Goal: Information Seeking & Learning: Learn about a topic

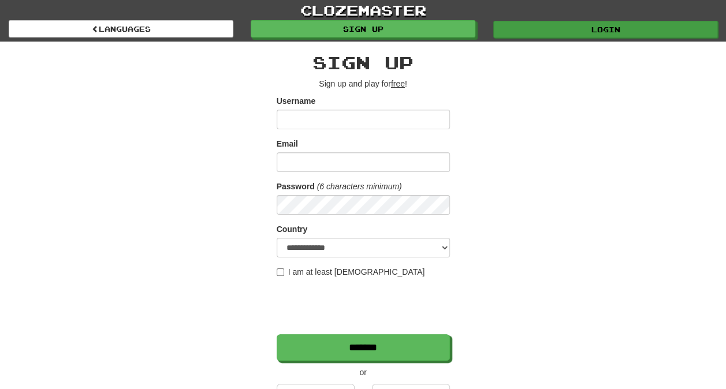
type input "*******"
click at [513, 28] on link "Login" at bounding box center [605, 29] width 225 height 17
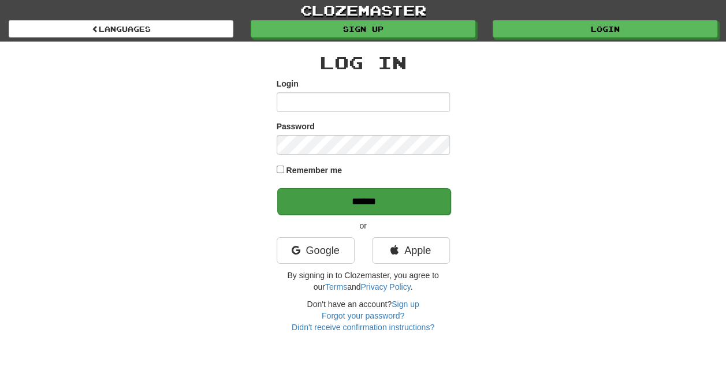
type input "*******"
click at [335, 193] on input "******" at bounding box center [363, 201] width 173 height 27
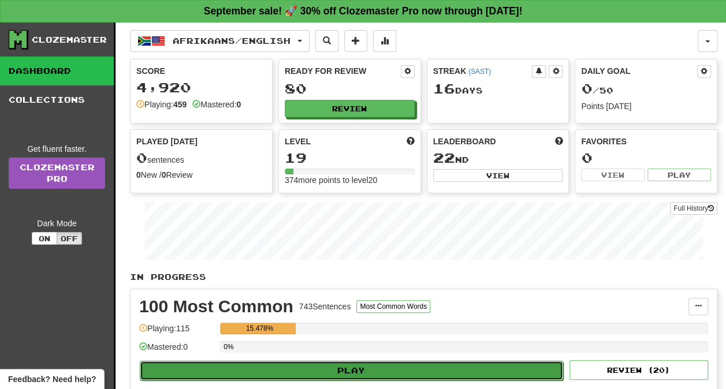
click at [360, 361] on button "Play" at bounding box center [352, 371] width 424 height 20
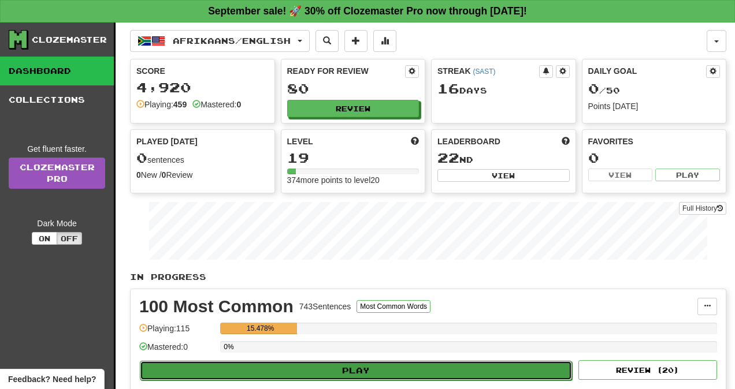
select select "**"
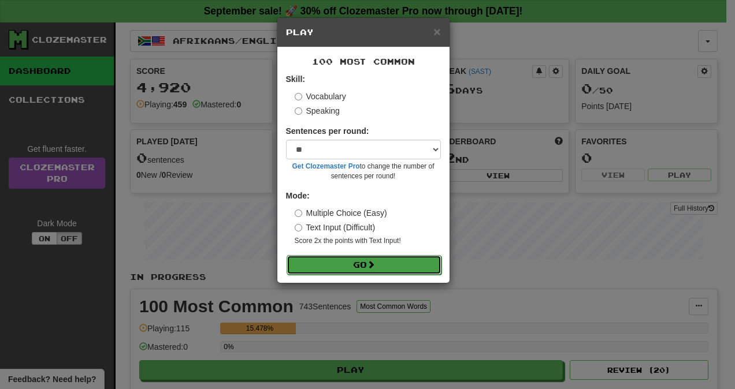
click at [365, 265] on button "Go" at bounding box center [364, 265] width 155 height 20
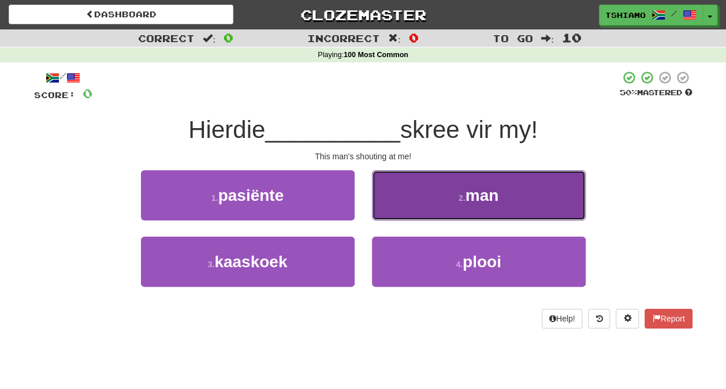
click at [389, 190] on button "2 . man" at bounding box center [479, 195] width 214 height 50
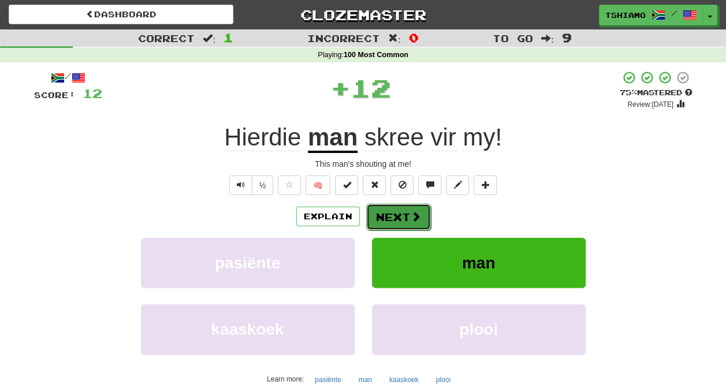
click at [383, 218] on button "Next" at bounding box center [398, 217] width 65 height 27
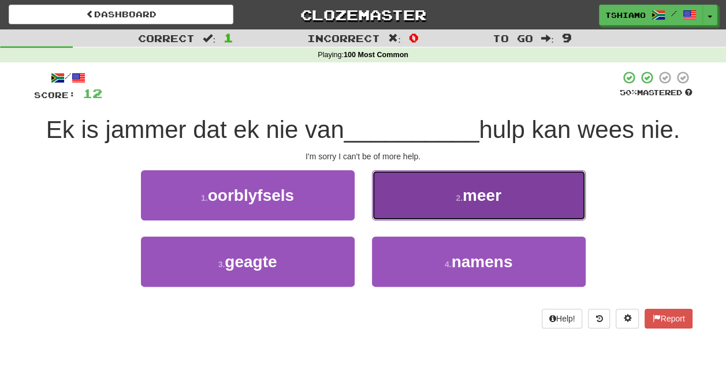
click at [441, 198] on button "2 . meer" at bounding box center [479, 195] width 214 height 50
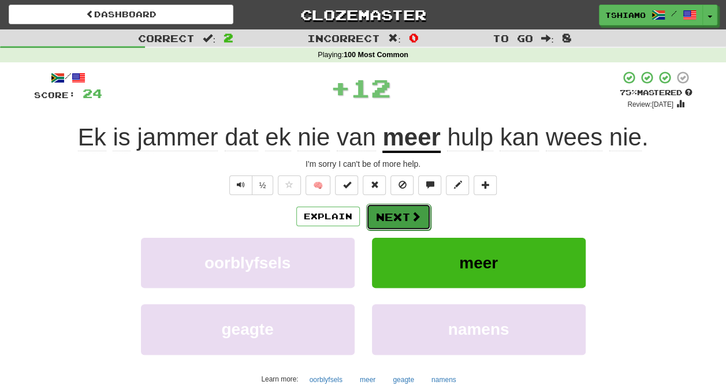
click at [404, 211] on button "Next" at bounding box center [398, 217] width 65 height 27
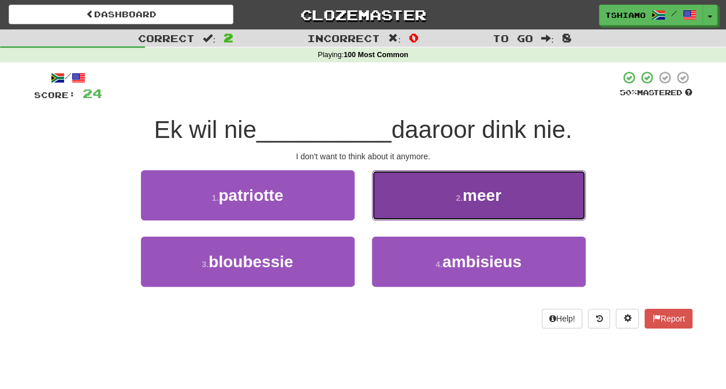
click at [468, 194] on span "meer" at bounding box center [482, 196] width 39 height 18
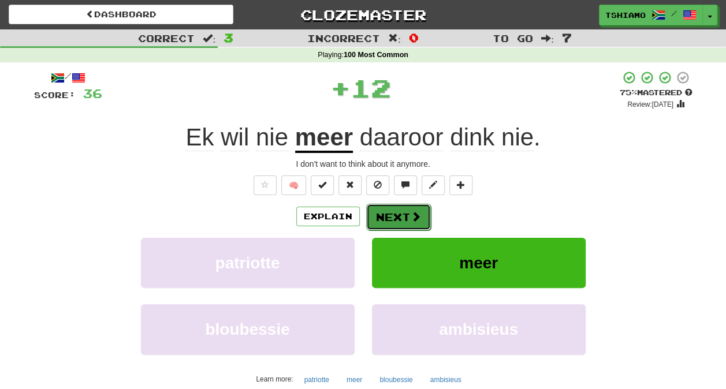
click at [407, 216] on button "Next" at bounding box center [398, 217] width 65 height 27
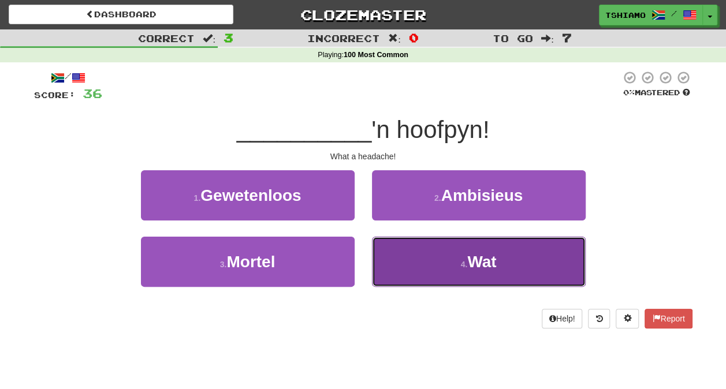
click at [460, 270] on button "4 . Wat" at bounding box center [479, 262] width 214 height 50
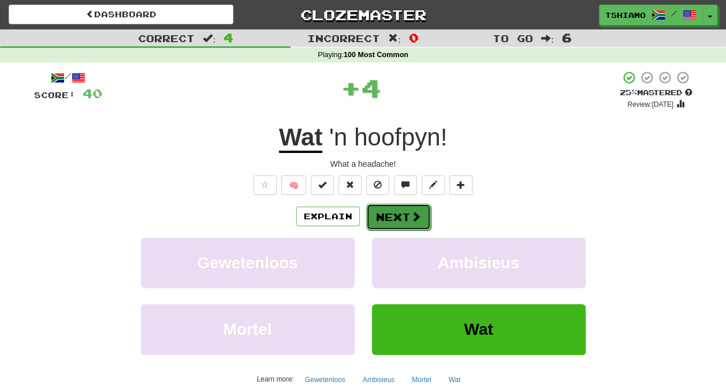
click at [408, 228] on button "Next" at bounding box center [398, 217] width 65 height 27
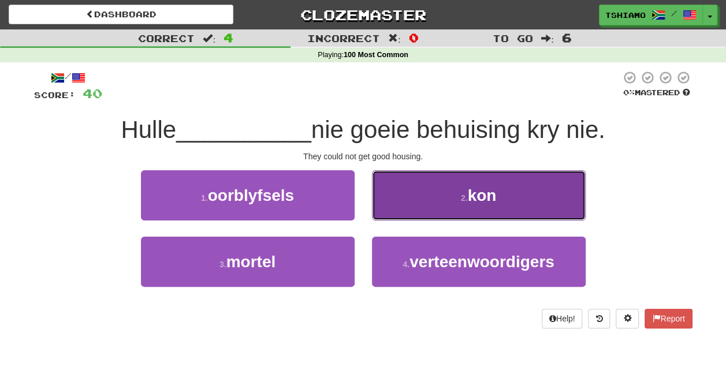
click at [470, 190] on span "kon" at bounding box center [481, 196] width 29 height 18
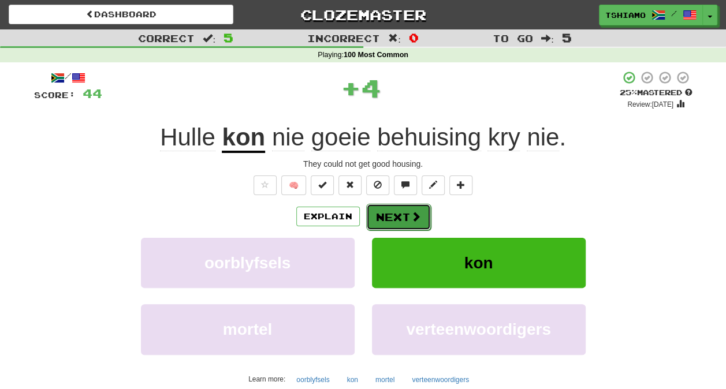
click at [399, 228] on button "Next" at bounding box center [398, 217] width 65 height 27
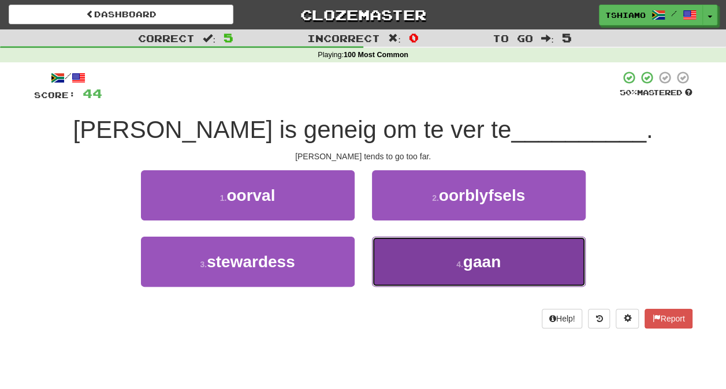
click at [439, 256] on button "4 . gaan" at bounding box center [479, 262] width 214 height 50
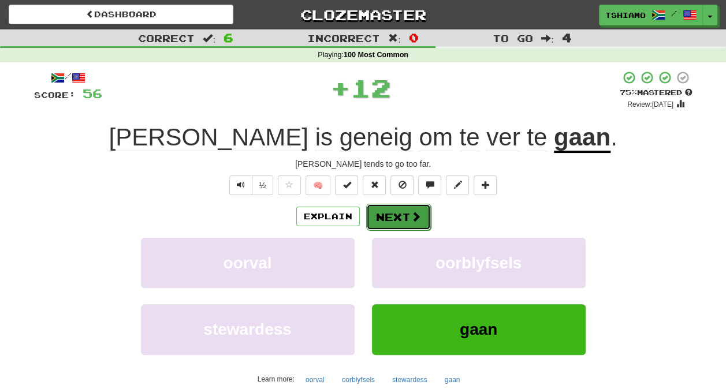
click at [395, 221] on button "Next" at bounding box center [398, 217] width 65 height 27
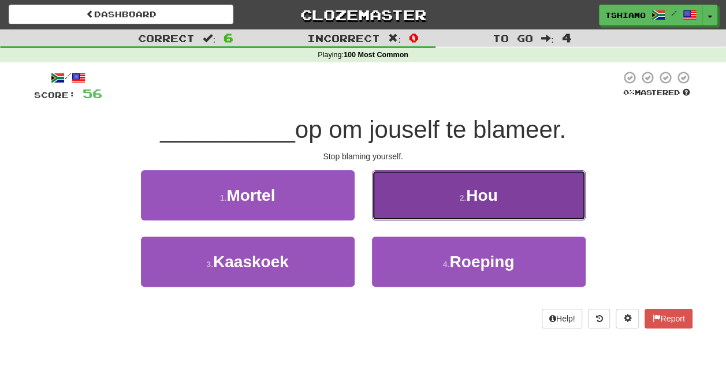
click at [452, 195] on button "2 . Hou" at bounding box center [479, 195] width 214 height 50
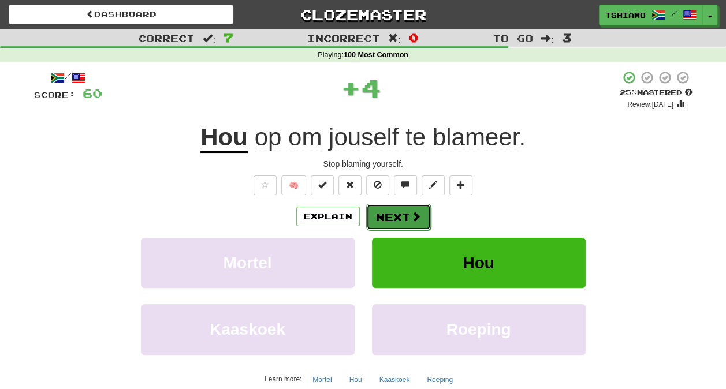
click at [407, 224] on button "Next" at bounding box center [398, 217] width 65 height 27
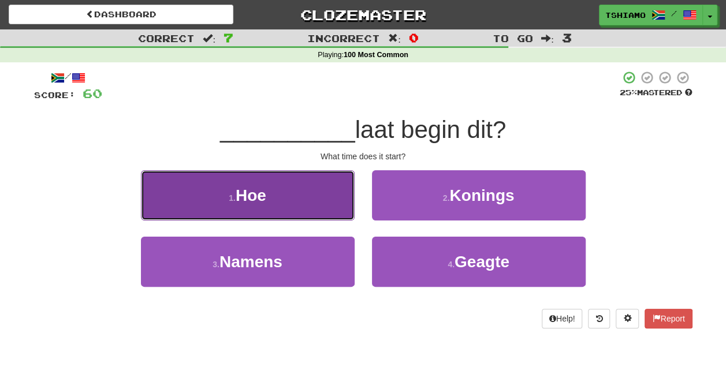
click at [266, 192] on span "Hoe" at bounding box center [251, 196] width 31 height 18
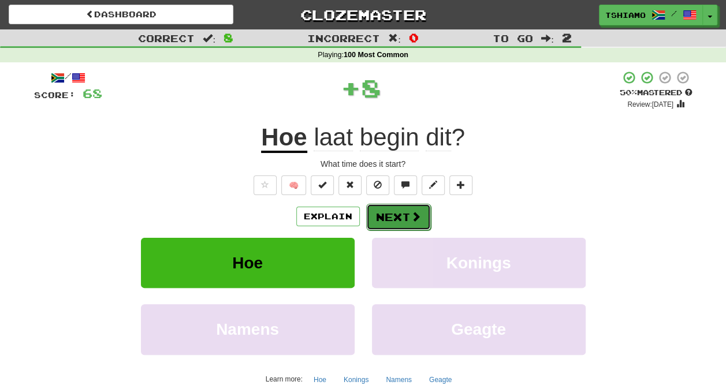
click at [414, 217] on span at bounding box center [416, 216] width 10 height 10
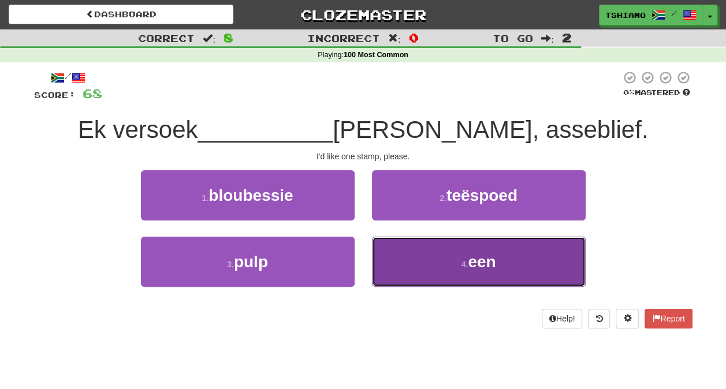
click at [532, 262] on button "4 . een" at bounding box center [479, 262] width 214 height 50
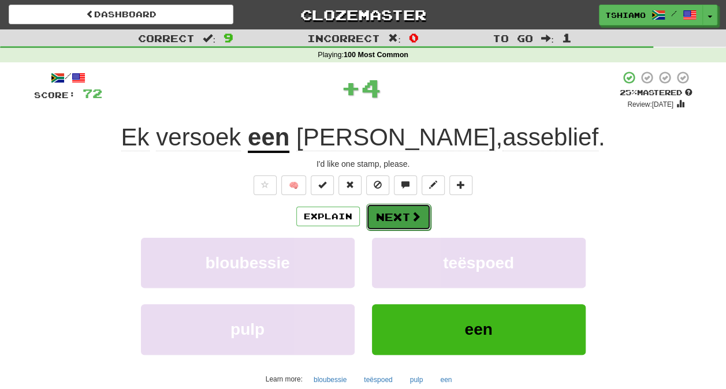
click at [409, 208] on button "Next" at bounding box center [398, 217] width 65 height 27
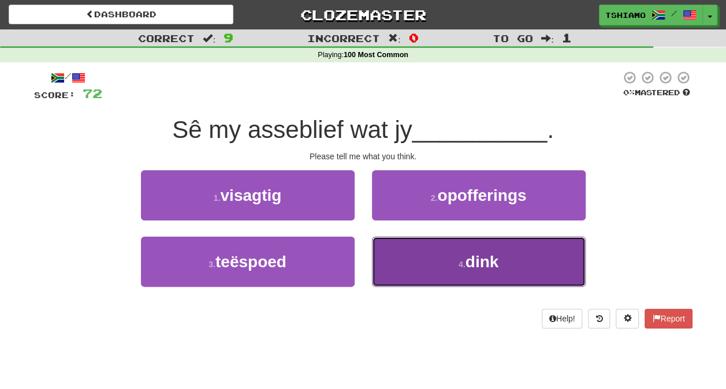
click at [419, 245] on button "4 . dink" at bounding box center [479, 262] width 214 height 50
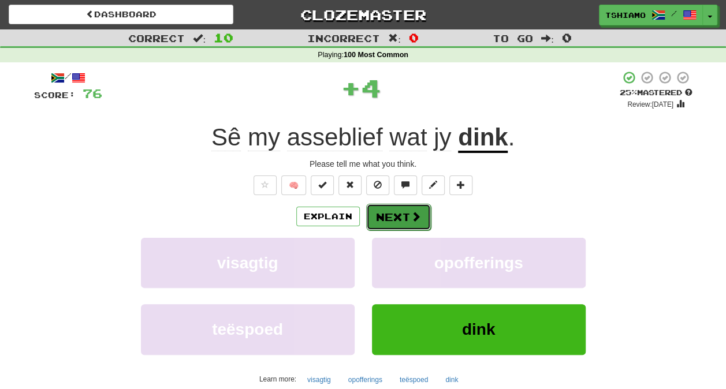
click at [398, 226] on button "Next" at bounding box center [398, 217] width 65 height 27
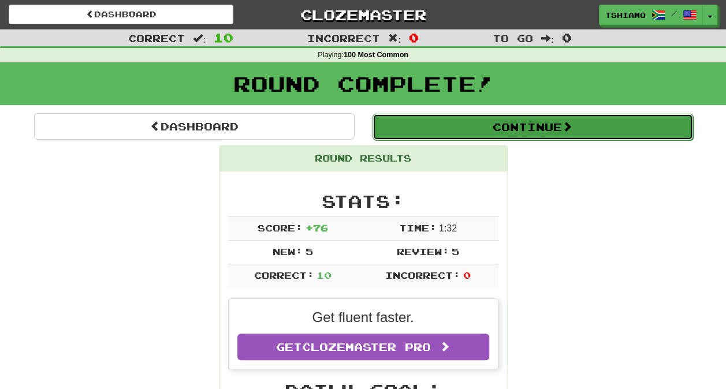
click at [459, 128] on button "Continue" at bounding box center [533, 127] width 321 height 27
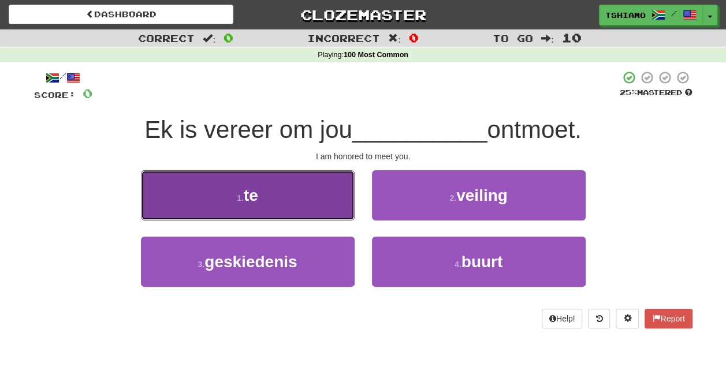
click at [294, 213] on button "1 . te" at bounding box center [248, 195] width 214 height 50
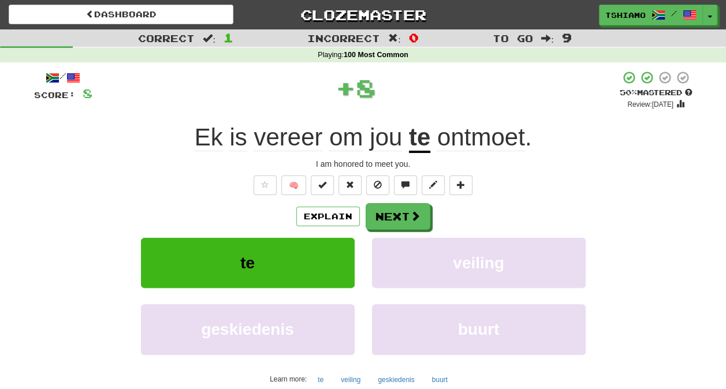
click at [294, 213] on div "Explain Next" at bounding box center [363, 216] width 659 height 27
click at [385, 216] on button "Next" at bounding box center [398, 217] width 65 height 27
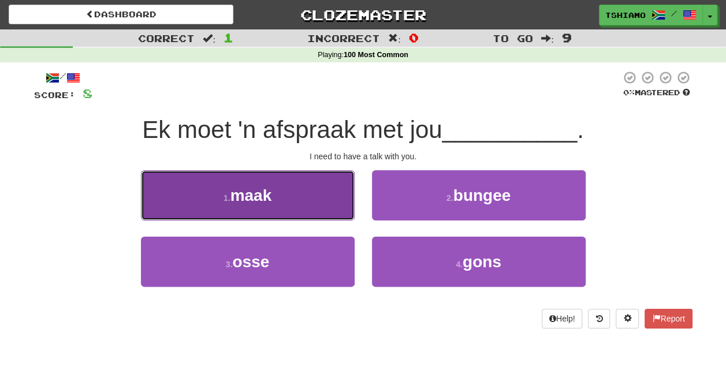
click at [285, 191] on button "1 . maak" at bounding box center [248, 195] width 214 height 50
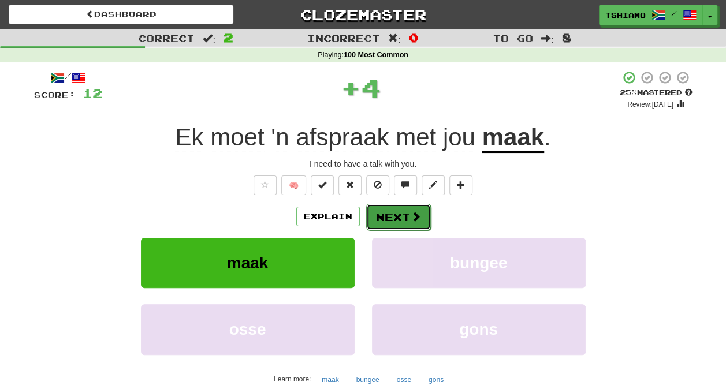
click at [376, 207] on button "Next" at bounding box center [398, 217] width 65 height 27
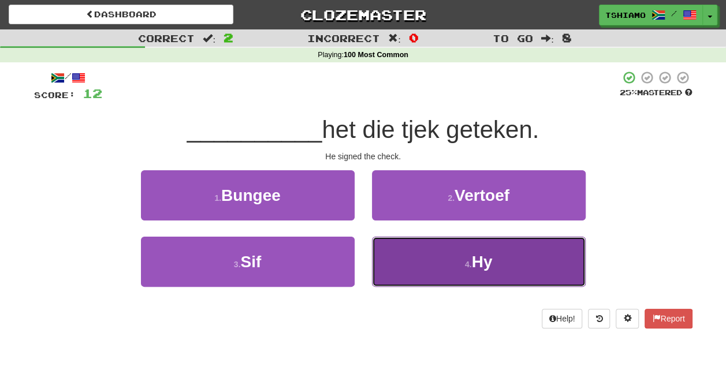
click at [409, 263] on button "4 . Hy" at bounding box center [479, 262] width 214 height 50
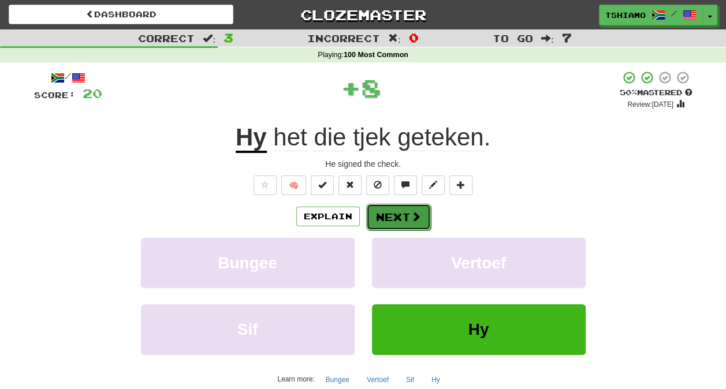
click at [414, 226] on button "Next" at bounding box center [398, 217] width 65 height 27
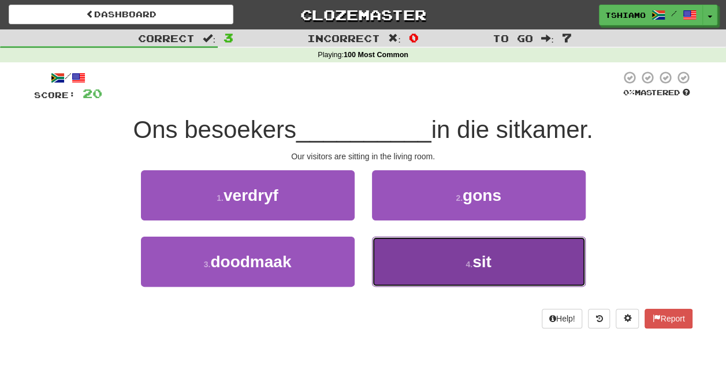
click at [445, 282] on button "4 . sit" at bounding box center [479, 262] width 214 height 50
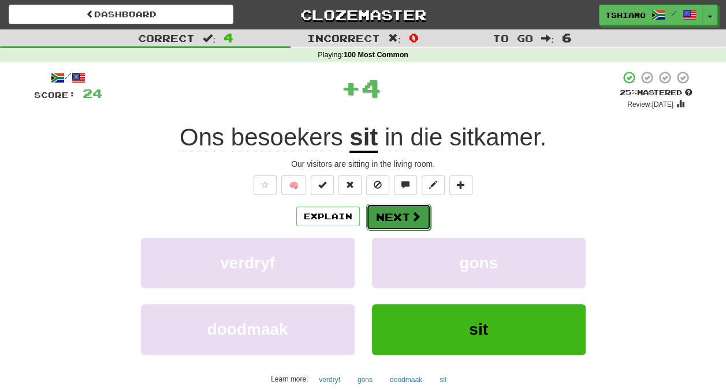
click at [406, 212] on button "Next" at bounding box center [398, 217] width 65 height 27
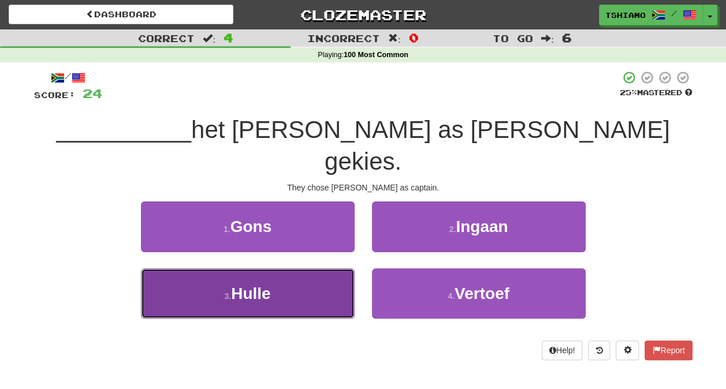
click at [312, 275] on button "3 . Hulle" at bounding box center [248, 294] width 214 height 50
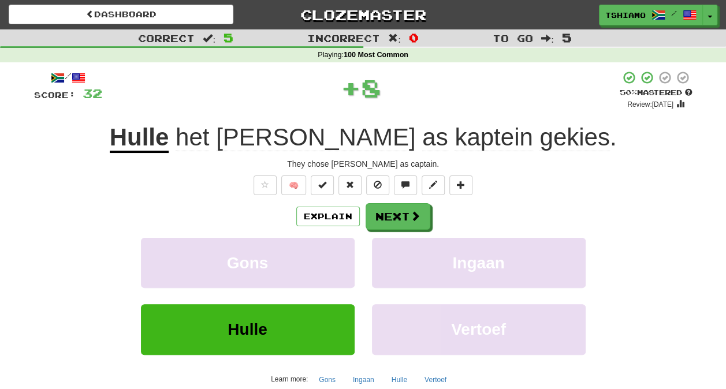
click at [388, 232] on div "Explain Next Gons Ingaan Hulle Vertoef Learn more: Gons Ingaan Hulle Vertoef" at bounding box center [363, 295] width 659 height 185
click at [390, 221] on button "Next" at bounding box center [398, 217] width 65 height 27
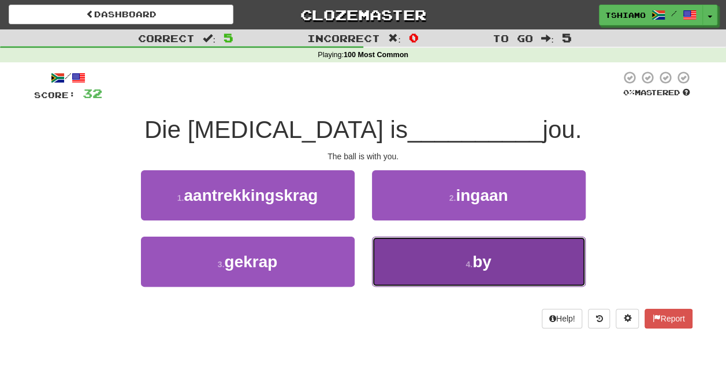
click at [406, 254] on button "4 . by" at bounding box center [479, 262] width 214 height 50
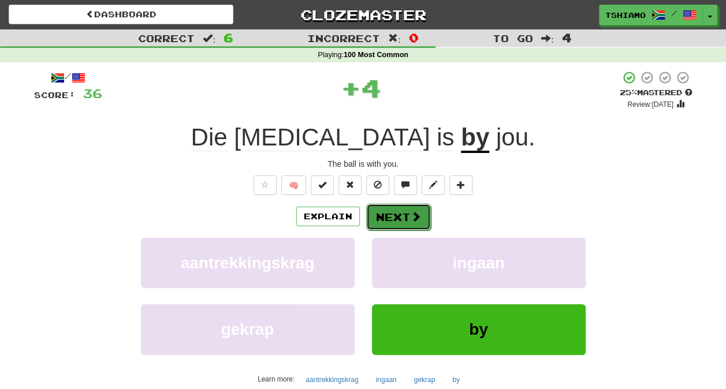
click at [412, 222] on button "Next" at bounding box center [398, 217] width 65 height 27
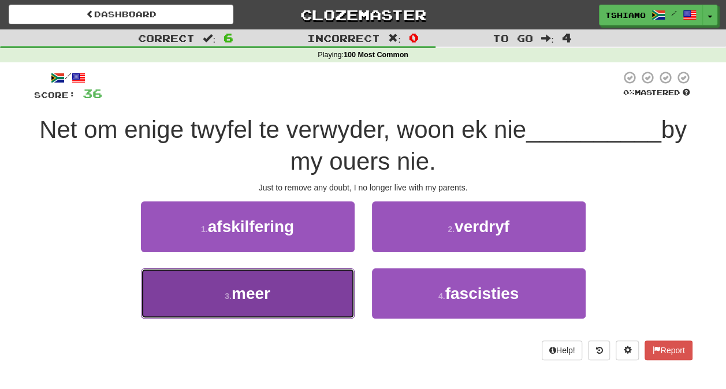
click at [318, 295] on button "3 . meer" at bounding box center [248, 294] width 214 height 50
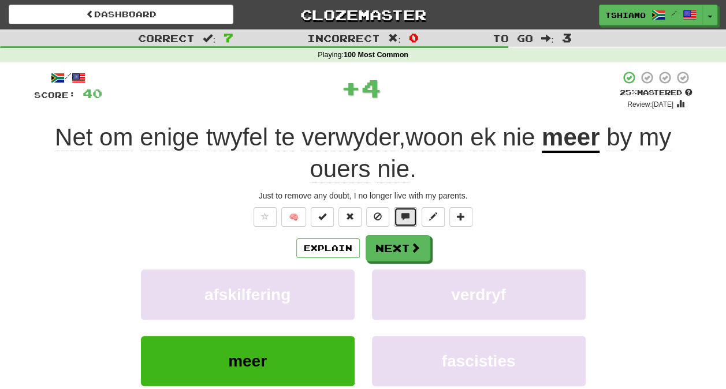
click at [406, 224] on button at bounding box center [405, 217] width 23 height 20
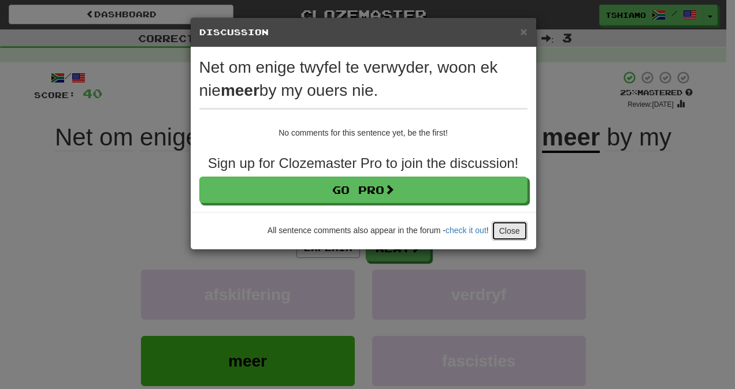
click at [519, 227] on button "Close" at bounding box center [510, 231] width 36 height 20
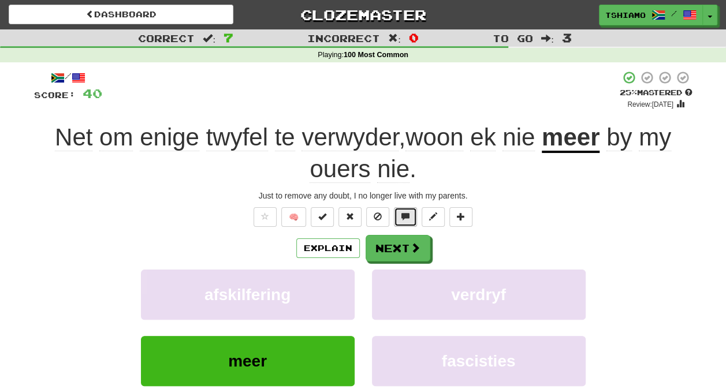
click at [401, 221] on button at bounding box center [405, 217] width 23 height 20
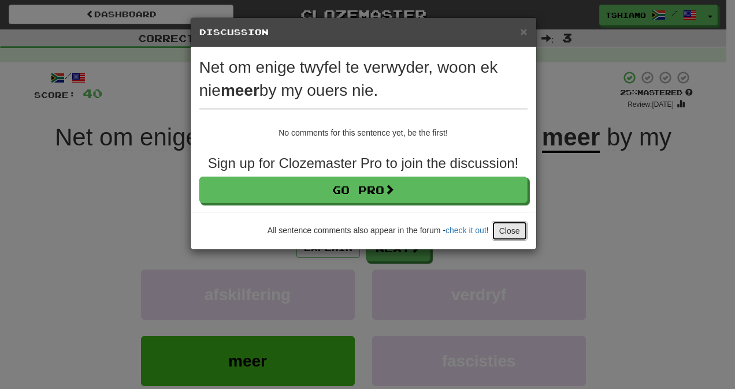
click at [504, 237] on button "Close" at bounding box center [510, 231] width 36 height 20
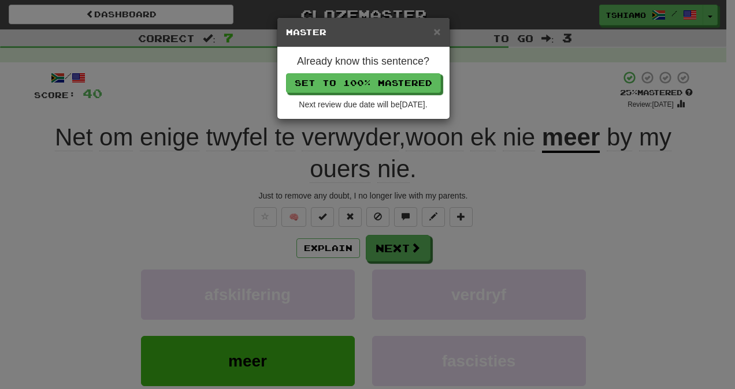
click at [519, 215] on div "× Master Already know this sentence? Set to 100% Mastered Next review due date …" at bounding box center [367, 194] width 735 height 389
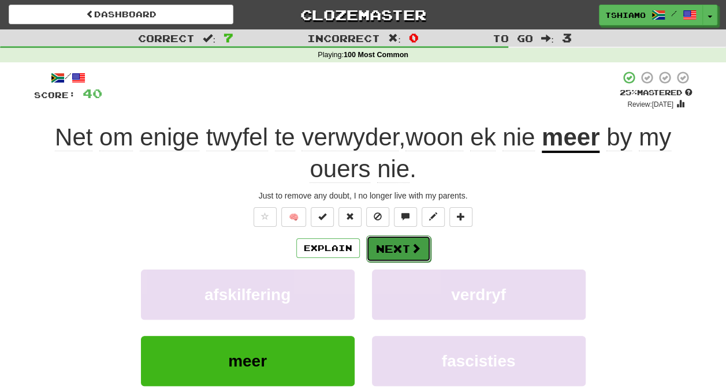
click at [396, 257] on button "Next" at bounding box center [398, 249] width 65 height 27
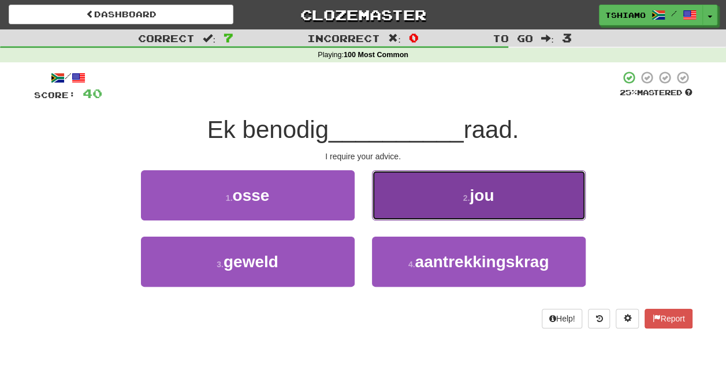
click at [478, 203] on span "jou" at bounding box center [482, 196] width 24 height 18
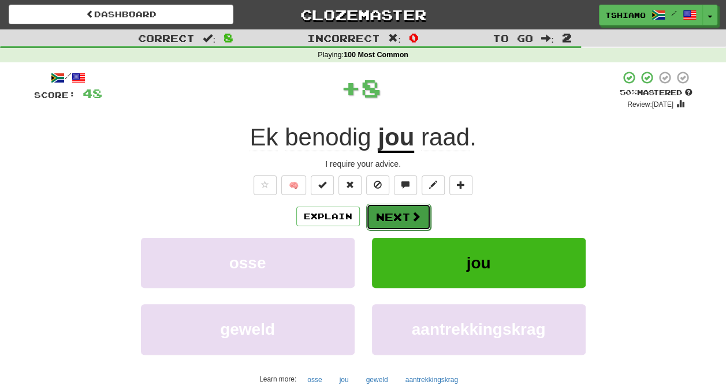
click at [382, 219] on button "Next" at bounding box center [398, 217] width 65 height 27
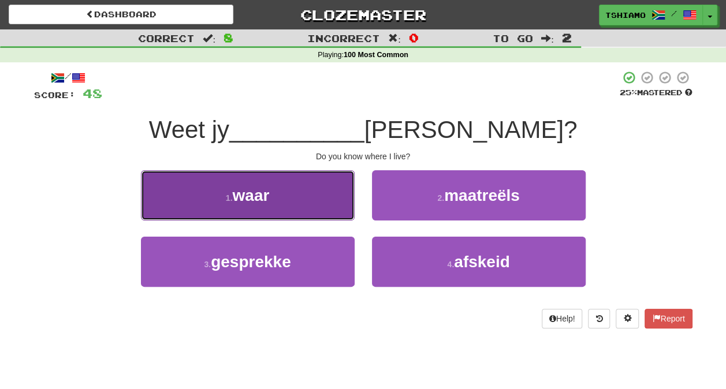
click at [309, 208] on button "1 . waar" at bounding box center [248, 195] width 214 height 50
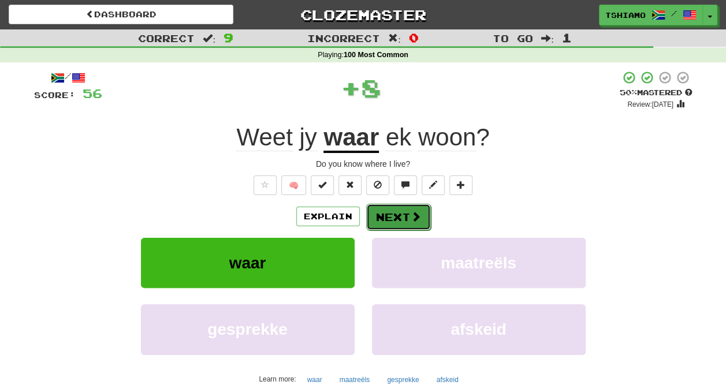
click at [393, 210] on button "Next" at bounding box center [398, 217] width 65 height 27
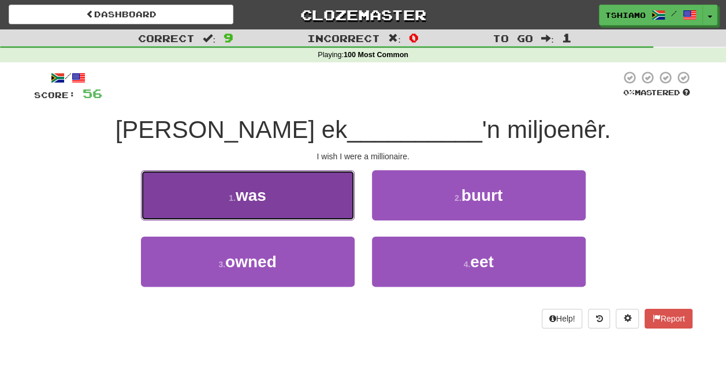
click at [289, 203] on button "1 . was" at bounding box center [248, 195] width 214 height 50
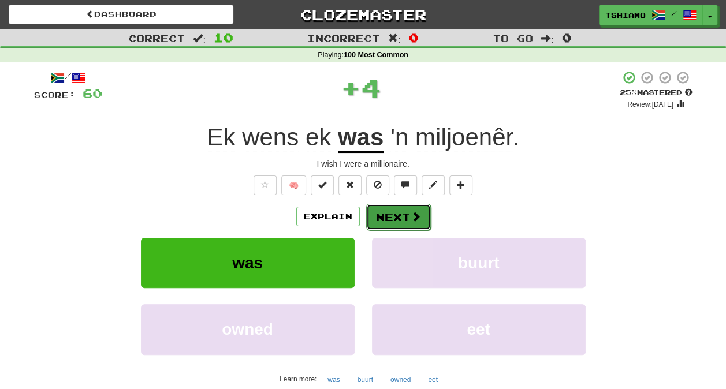
click at [398, 213] on button "Next" at bounding box center [398, 217] width 65 height 27
